Goal: Task Accomplishment & Management: Manage account settings

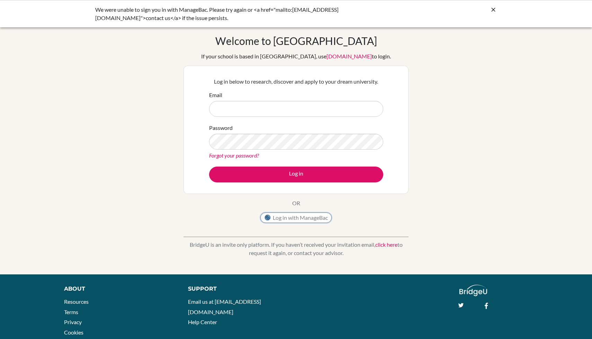
click at [291, 214] on button "Log in with ManageBac" at bounding box center [295, 218] width 71 height 10
click at [294, 221] on button "Log in with ManageBac" at bounding box center [295, 218] width 71 height 10
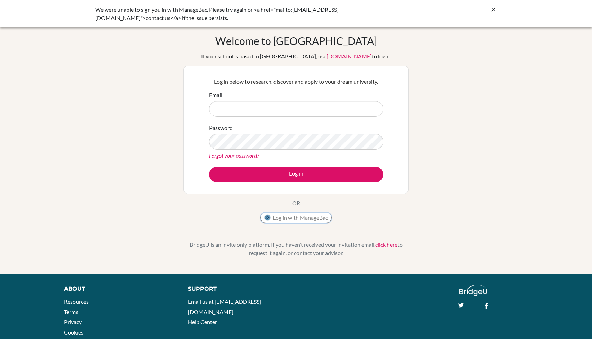
click at [294, 221] on button "Log in with ManageBac" at bounding box center [295, 218] width 71 height 10
click at [275, 220] on button "Log in with ManageBac" at bounding box center [295, 218] width 71 height 10
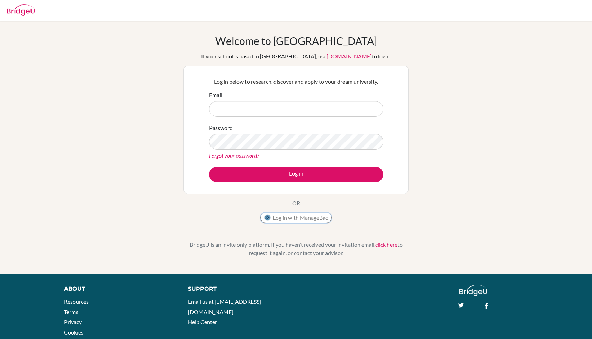
click at [319, 221] on button "Log in with ManageBac" at bounding box center [295, 218] width 71 height 10
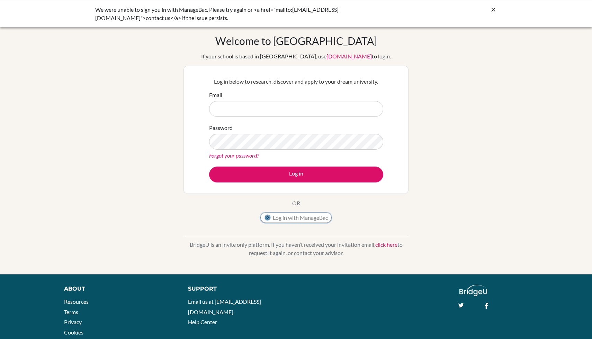
click at [319, 219] on button "Log in with ManageBac" at bounding box center [295, 218] width 71 height 10
click at [496, 10] on icon at bounding box center [493, 9] width 7 height 7
click at [310, 213] on button "Log in with ManageBac" at bounding box center [295, 218] width 71 height 10
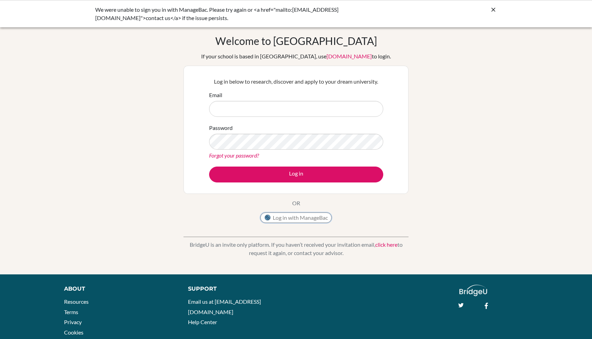
click at [310, 213] on button "Log in with ManageBac" at bounding box center [295, 218] width 71 height 10
click at [319, 224] on div "Log in with ManageBac" at bounding box center [295, 220] width 71 height 14
click at [319, 218] on button "Log in with ManageBac" at bounding box center [295, 218] width 71 height 10
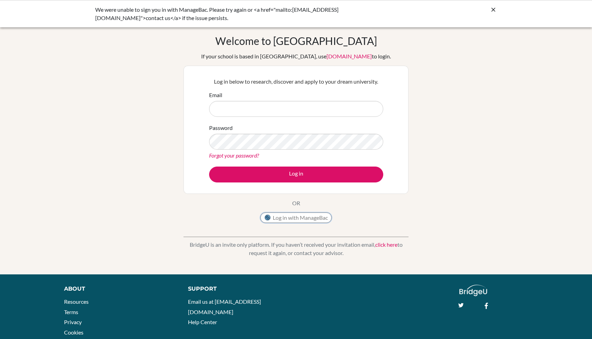
click at [319, 218] on button "Log in with ManageBac" at bounding box center [295, 218] width 71 height 10
click at [308, 219] on button "Log in with ManageBac" at bounding box center [295, 218] width 71 height 10
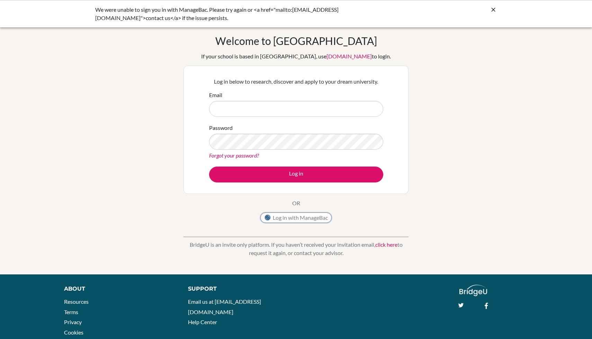
click at [308, 219] on button "Log in with ManageBac" at bounding box center [295, 218] width 71 height 10
click at [490, 8] on icon at bounding box center [493, 9] width 7 height 7
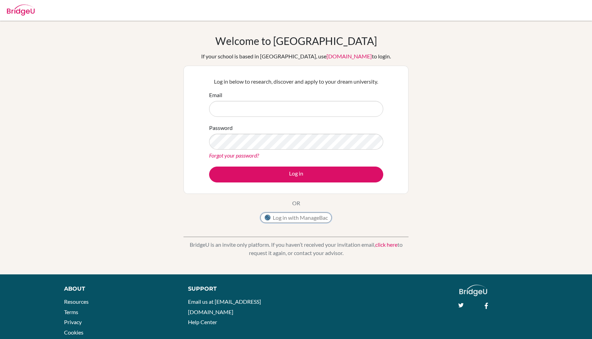
click at [298, 217] on button "Log in with ManageBac" at bounding box center [295, 218] width 71 height 10
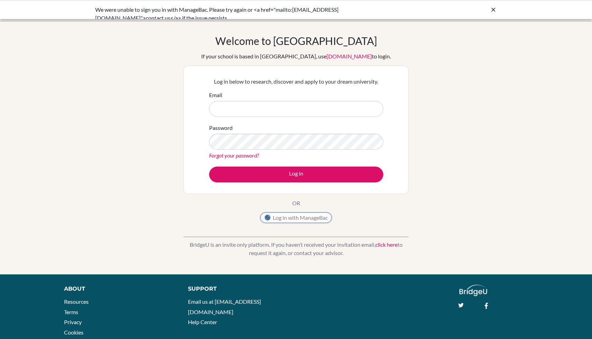
click at [299, 221] on button "Log in with ManageBac" at bounding box center [295, 218] width 71 height 10
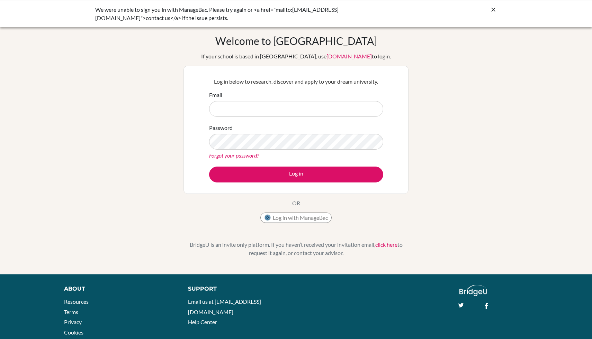
click at [386, 243] on link "click here" at bounding box center [386, 245] width 22 height 7
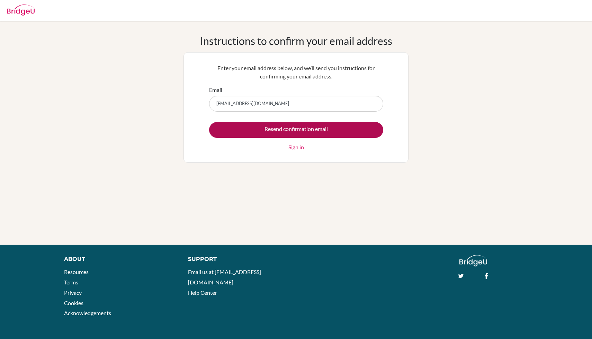
type input "[EMAIL_ADDRESS][DOMAIN_NAME]"
click at [356, 127] on input "Resend confirmation email" at bounding box center [296, 130] width 174 height 16
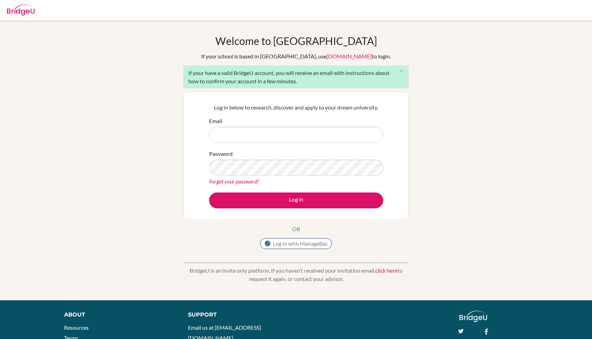
click at [278, 246] on button "Log in with ManageBac" at bounding box center [295, 244] width 71 height 10
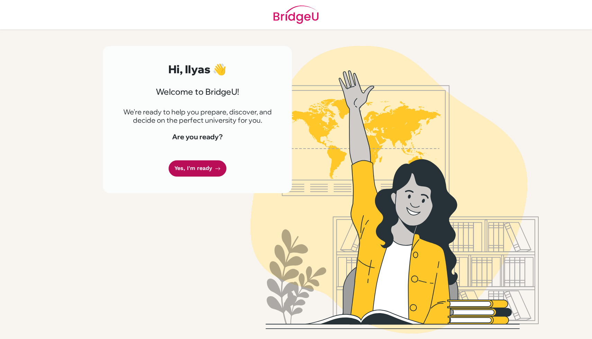
click at [210, 176] on link "Yes, I'm ready" at bounding box center [198, 169] width 58 height 16
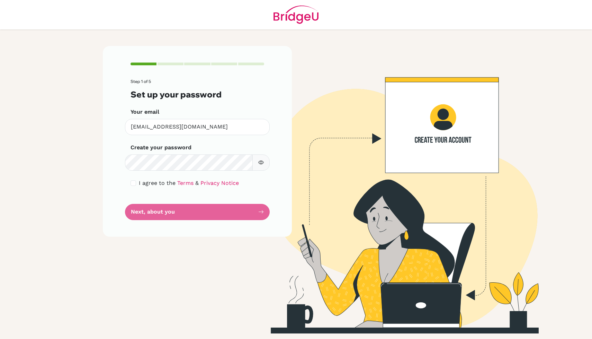
click at [134, 180] on div "I agree to the Terms & Privacy Notice" at bounding box center [197, 183] width 134 height 8
click at [134, 182] on input "checkbox" at bounding box center [133, 184] width 6 height 6
checkbox input "true"
click at [141, 214] on button "Next, about you" at bounding box center [197, 212] width 145 height 16
